Goal: Participate in discussion: Engage in conversation with other users on a specific topic

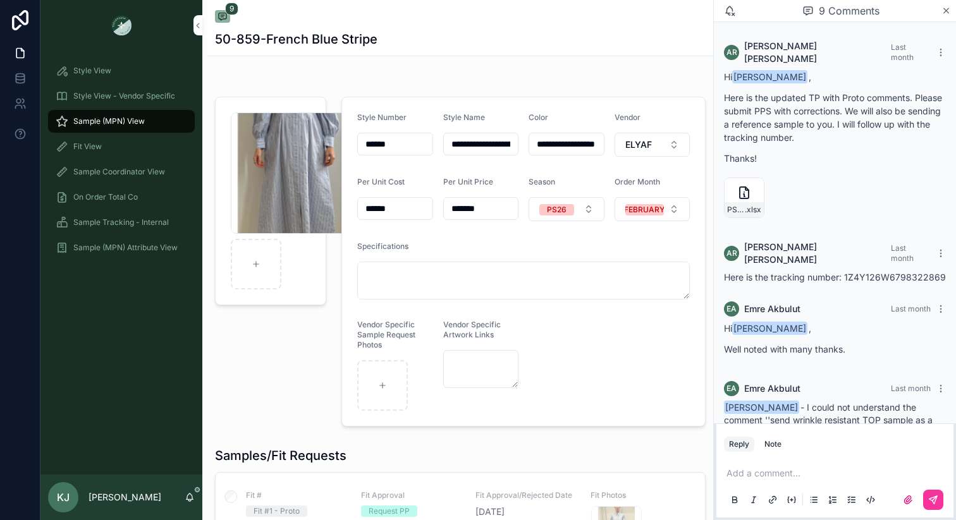
scroll to position [982, 0]
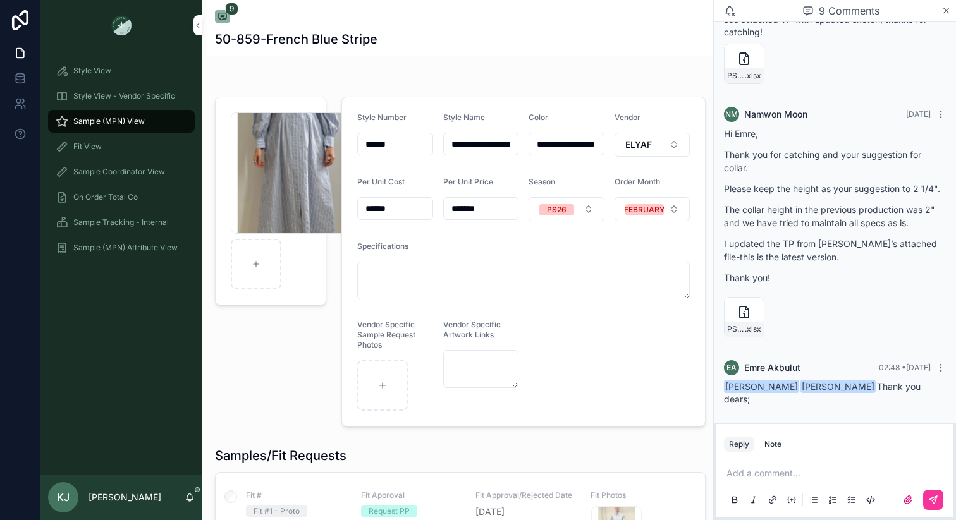
click at [945, 11] on icon "scrollable content" at bounding box center [946, 11] width 9 height 10
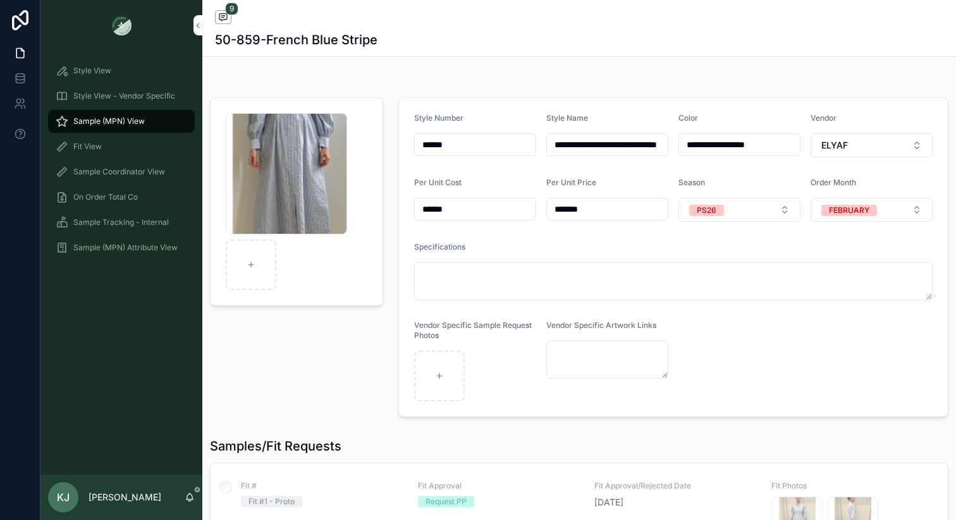
scroll to position [739, 0]
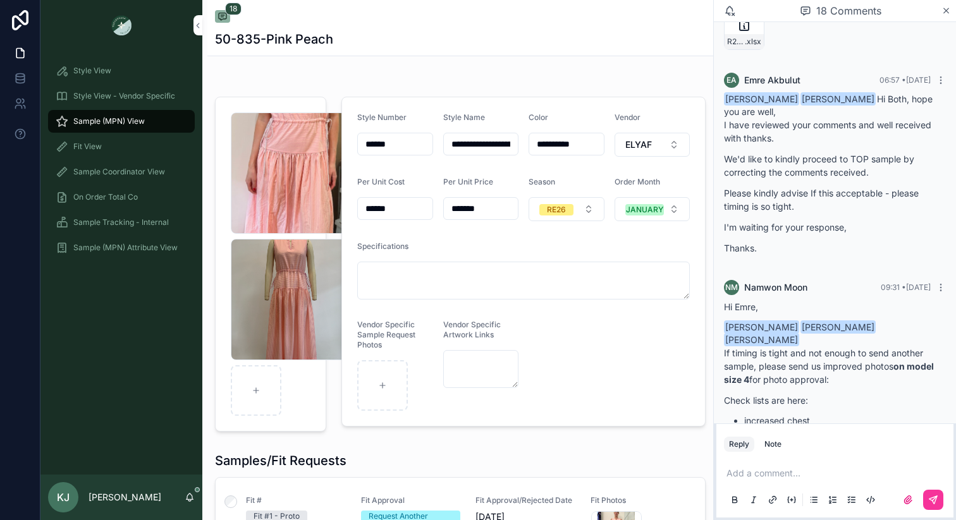
scroll to position [1777, 0]
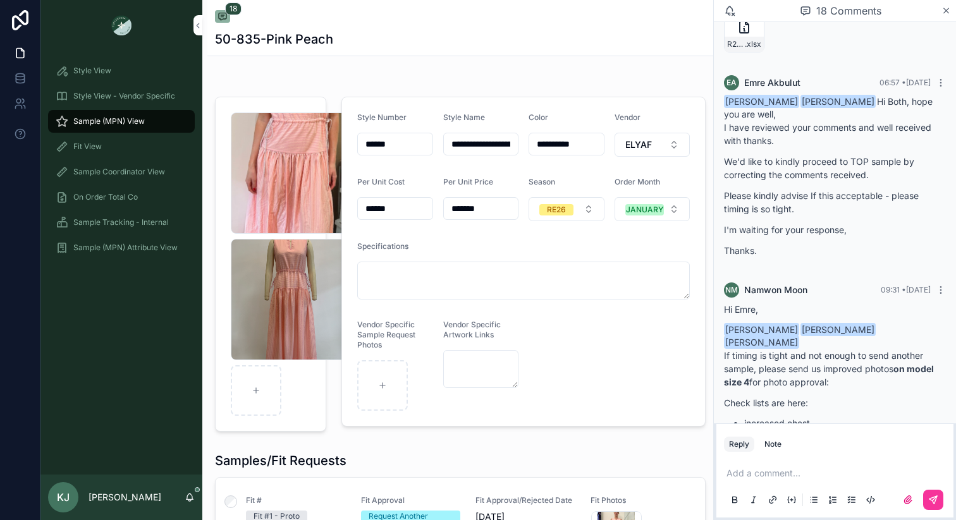
click at [949, 15] on icon "scrollable content" at bounding box center [946, 11] width 9 height 10
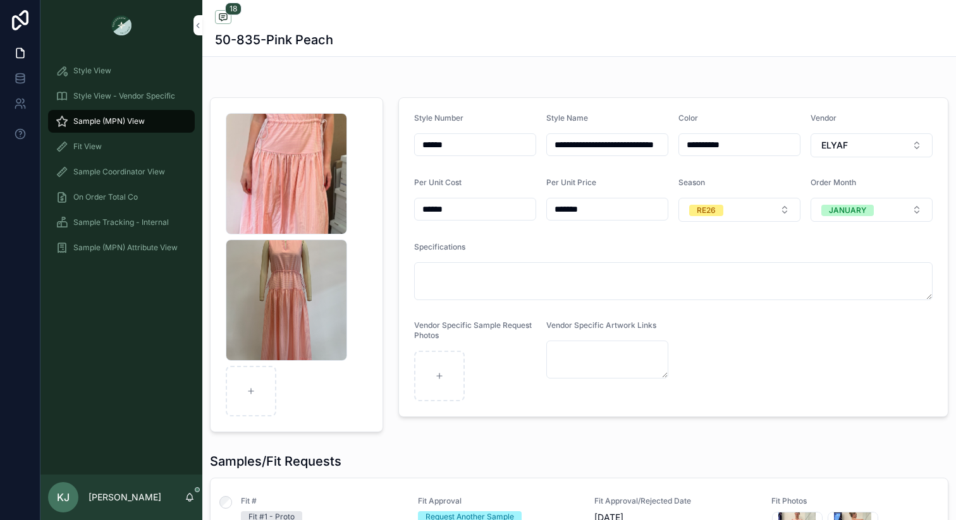
scroll to position [1716, 0]
